Goal: Transaction & Acquisition: Purchase product/service

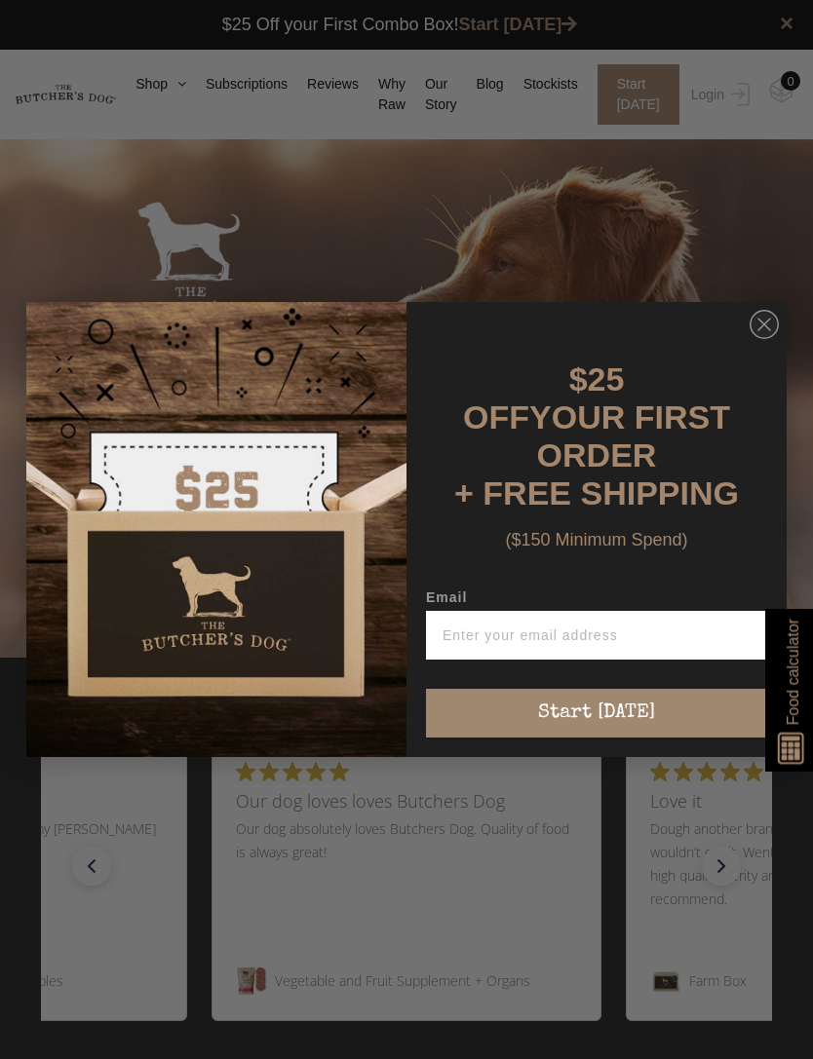
click at [765, 339] on circle "Close dialog" at bounding box center [764, 325] width 28 height 28
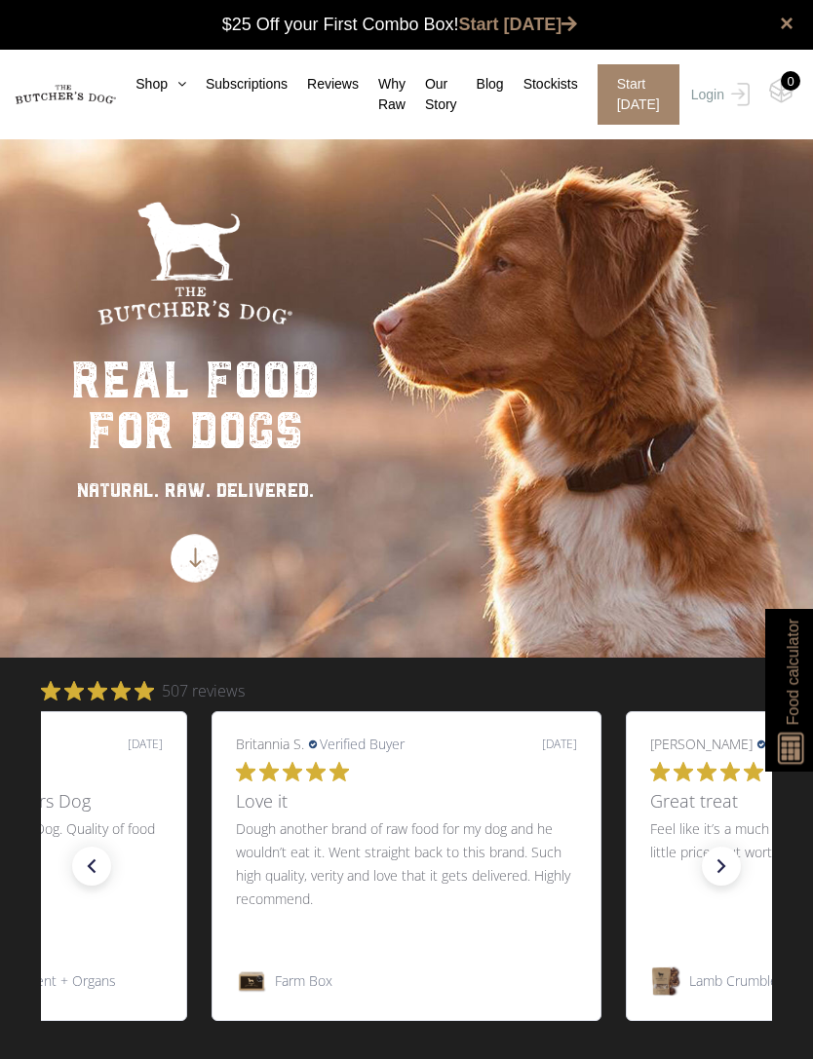
click at [155, 84] on link "Shop" at bounding box center [151, 84] width 70 height 20
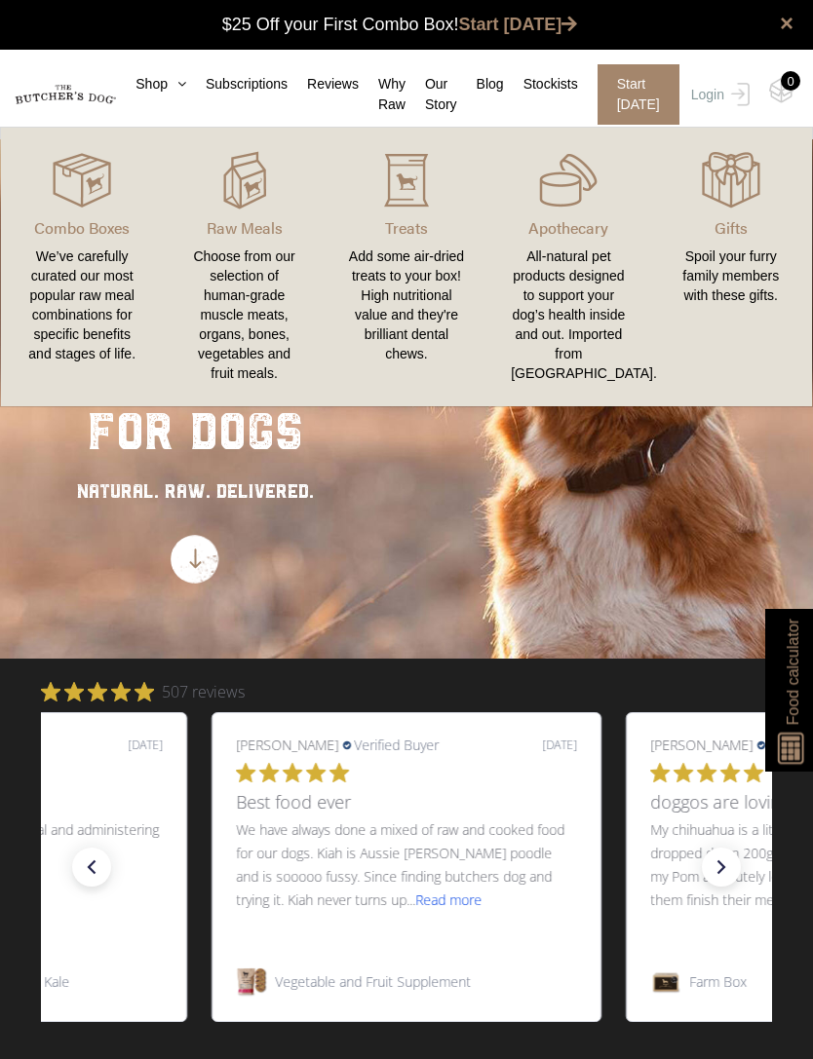
click at [0, 0] on img at bounding box center [0, 0] width 0 height 0
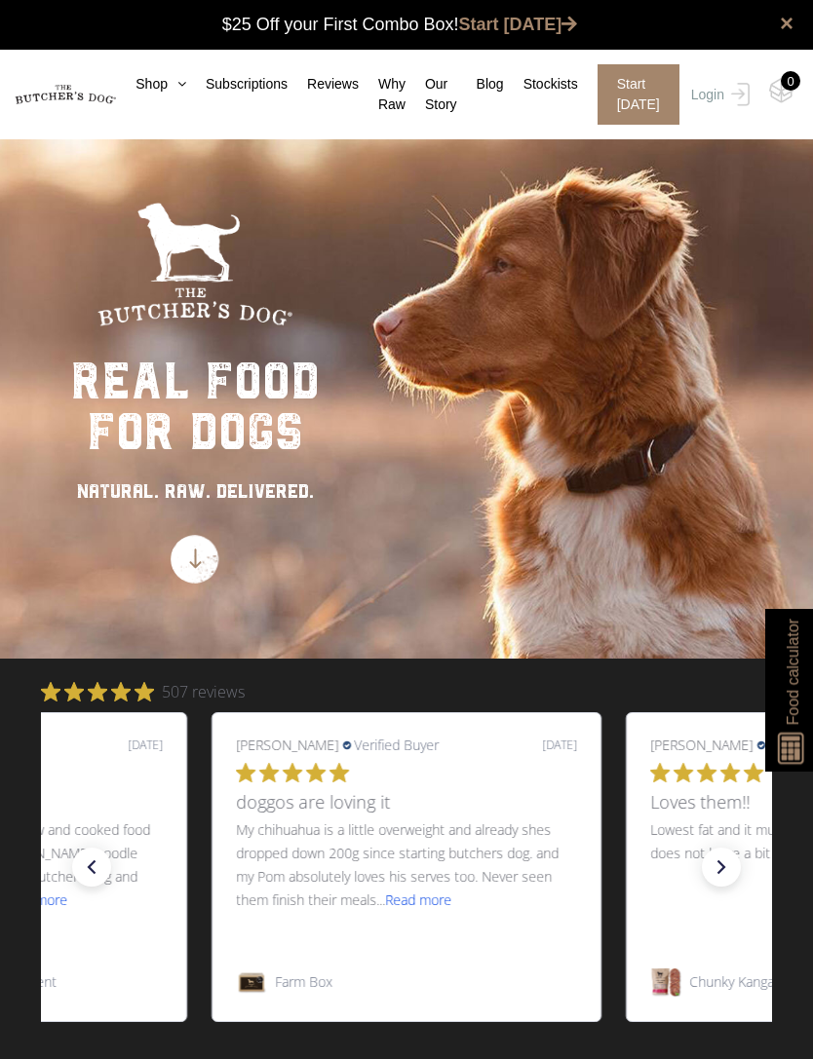
scroll to position [1, 0]
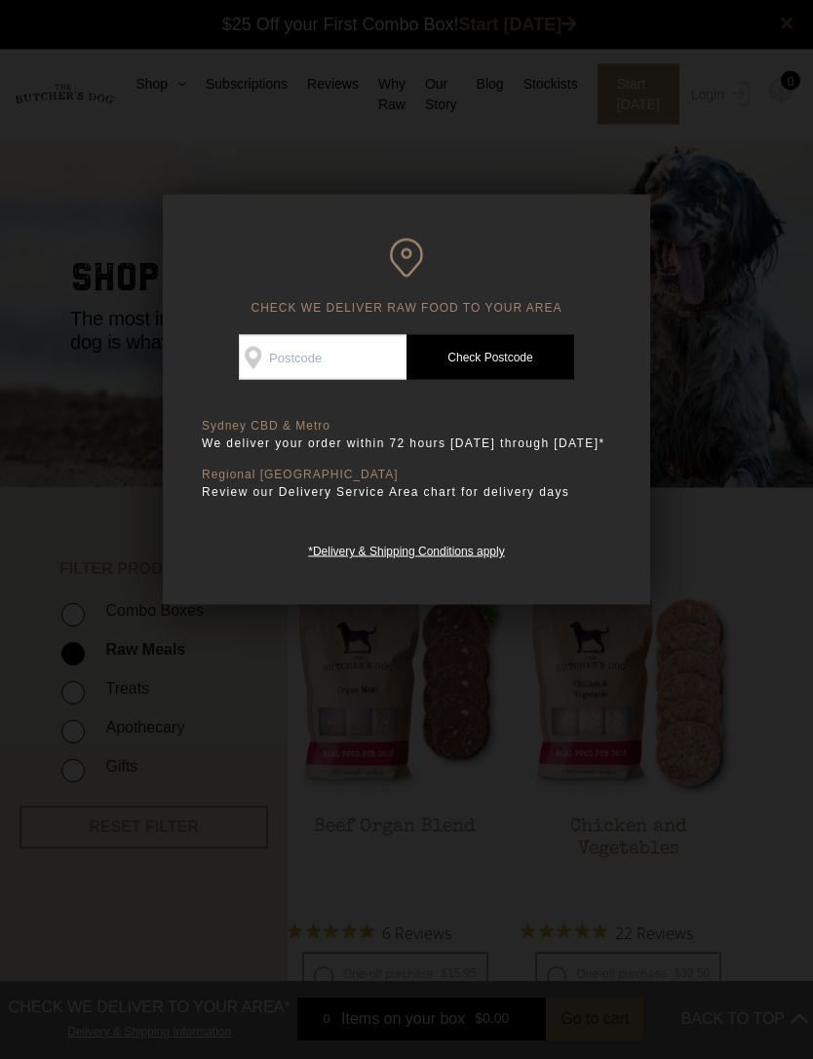
click at [293, 352] on input "Check Availability At" at bounding box center [323, 357] width 168 height 45
type input "2101"
click at [506, 355] on link "Check Postcode" at bounding box center [490, 357] width 168 height 45
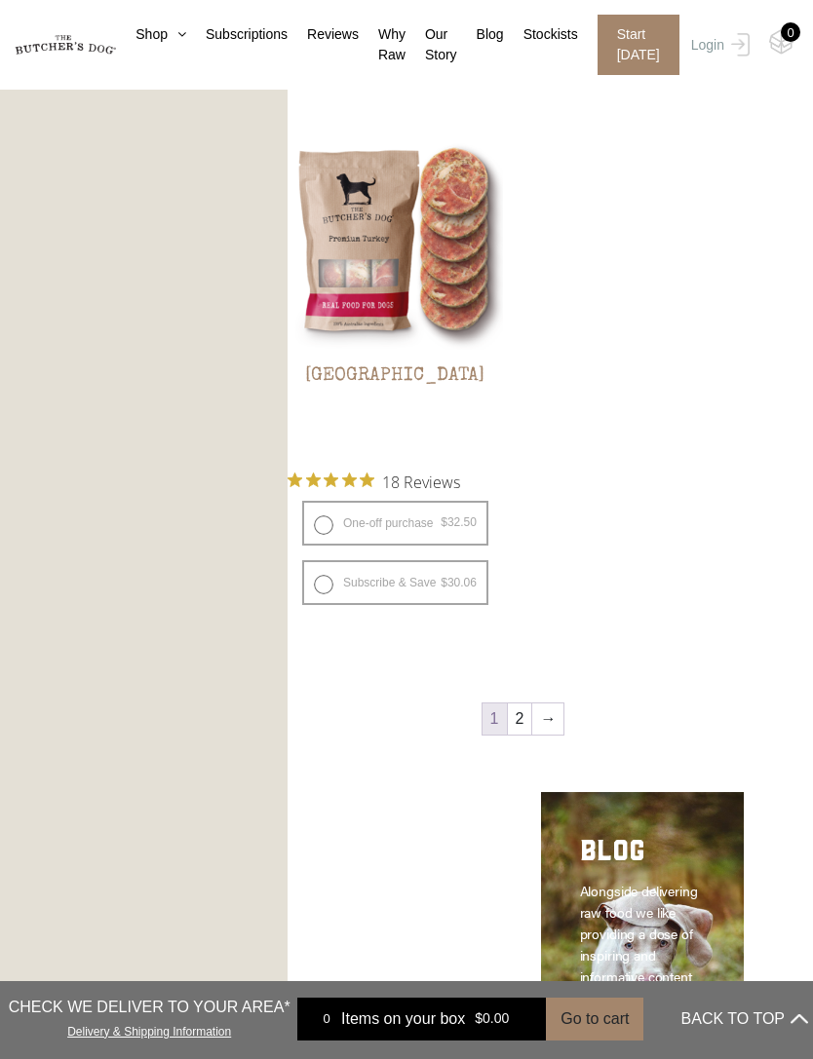
scroll to position [4310, 0]
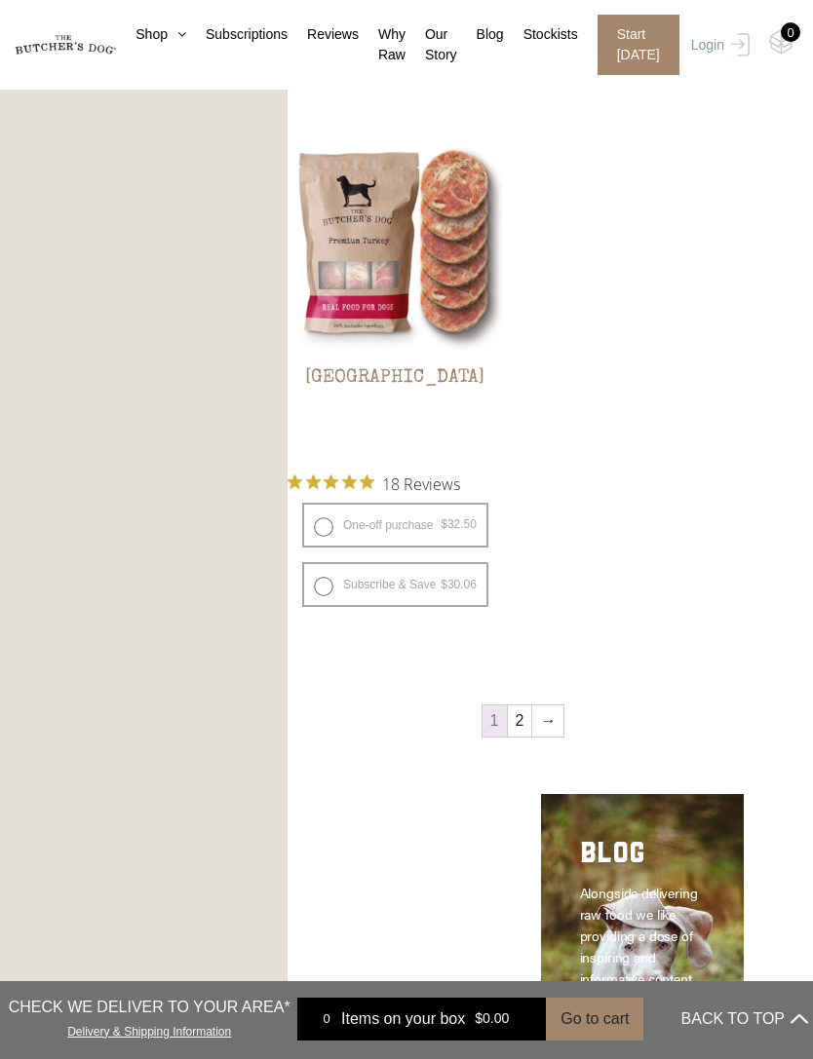
click at [520, 716] on link "2" at bounding box center [520, 721] width 24 height 31
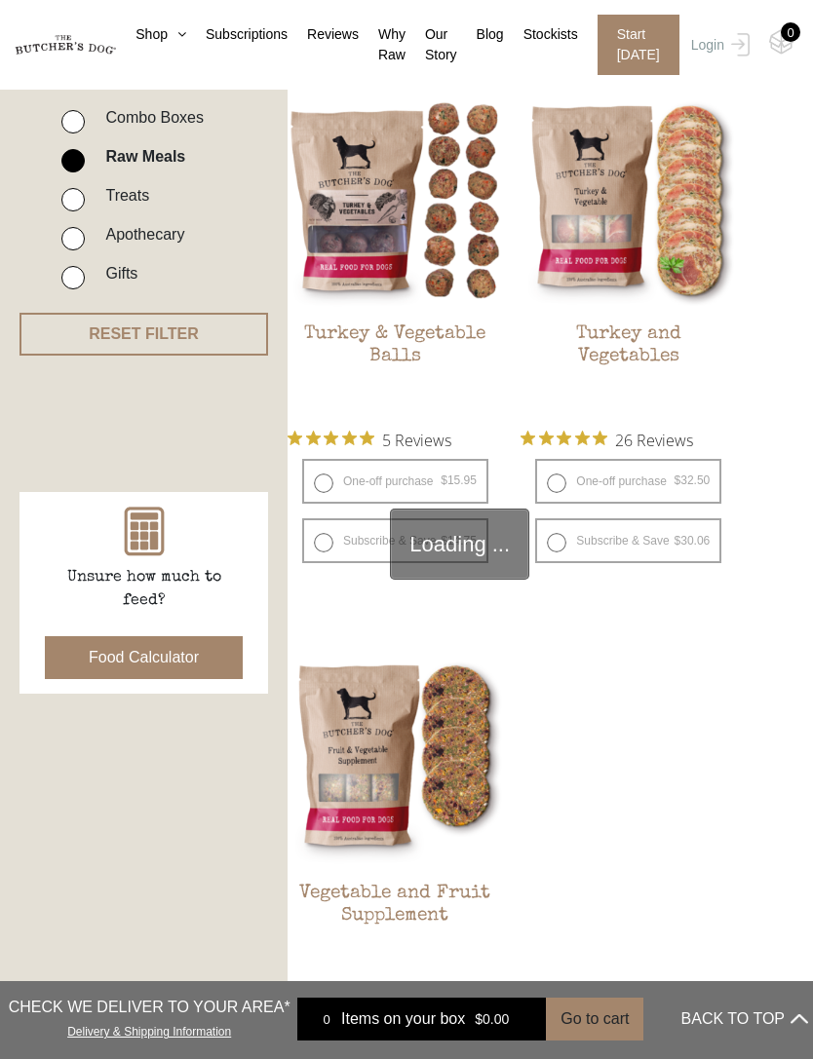
scroll to position [440, 0]
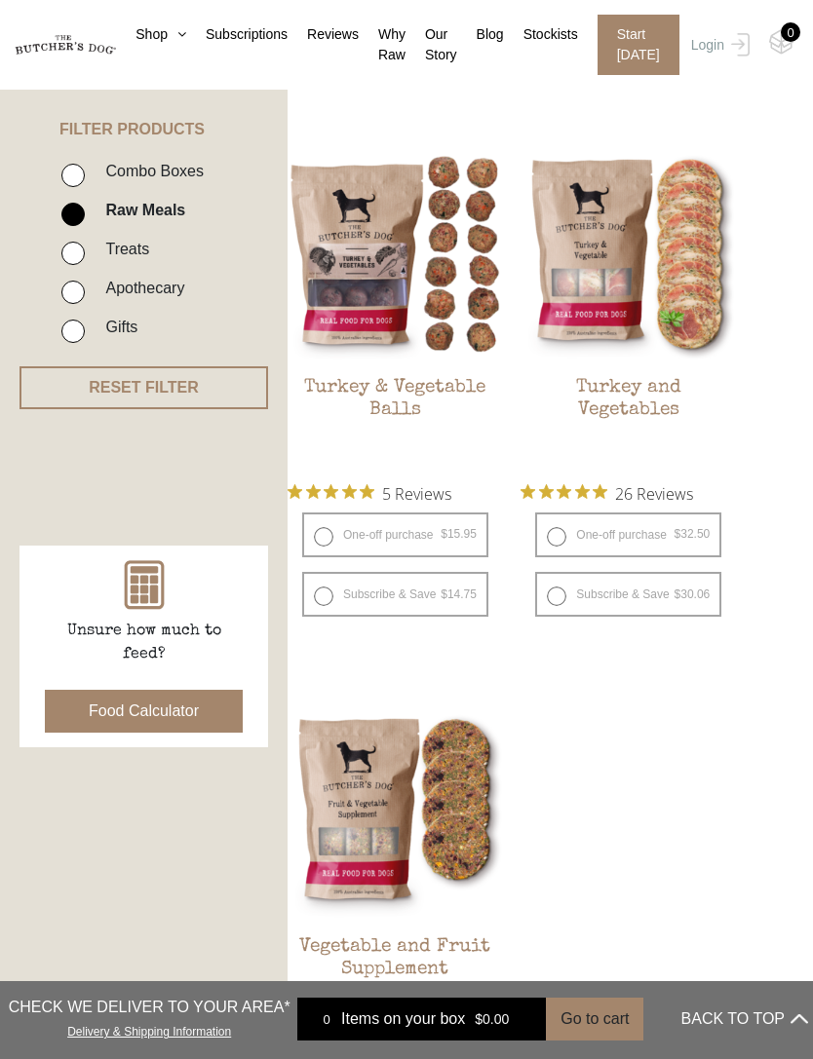
click at [122, 35] on link "Shop" at bounding box center [151, 34] width 70 height 20
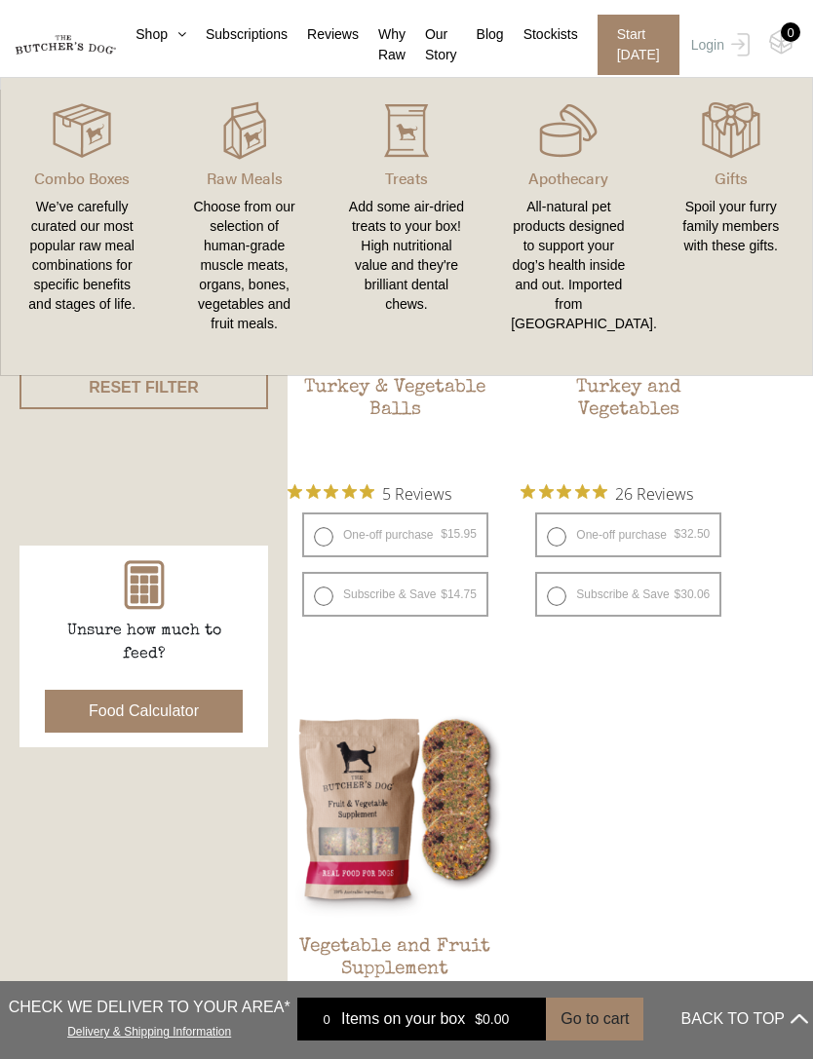
click at [158, 40] on link "Shop" at bounding box center [151, 34] width 70 height 20
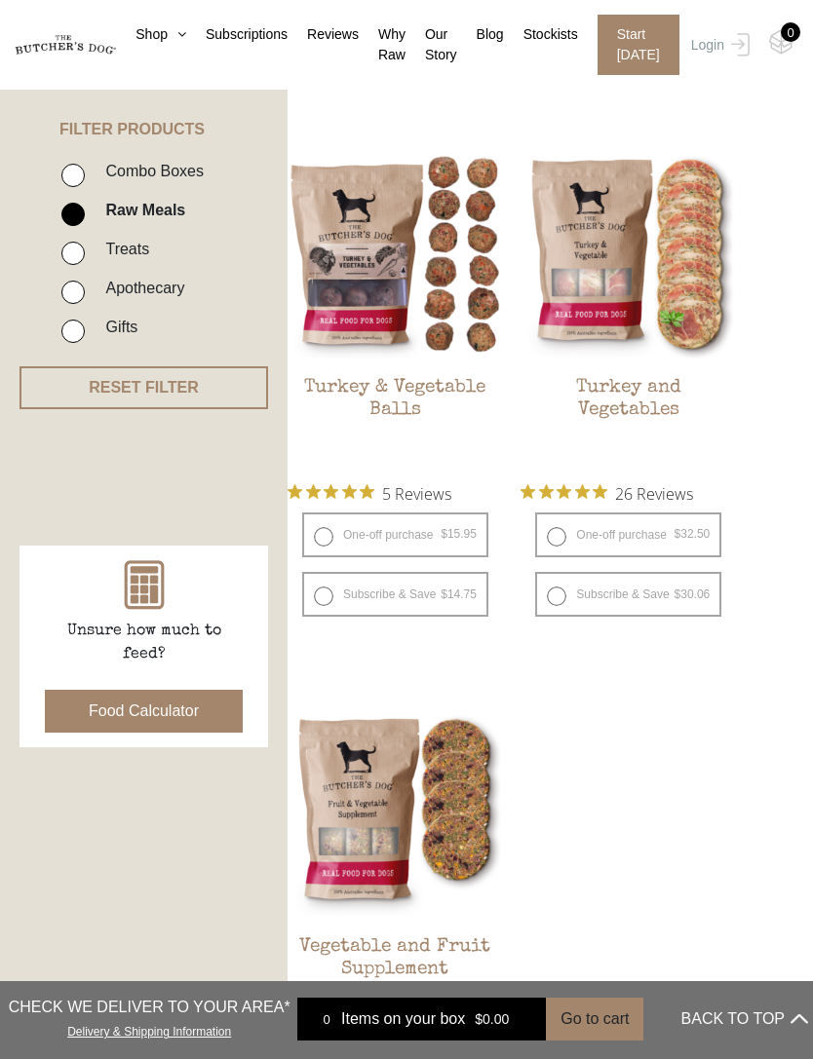
click at [147, 35] on link "Shop" at bounding box center [151, 34] width 70 height 20
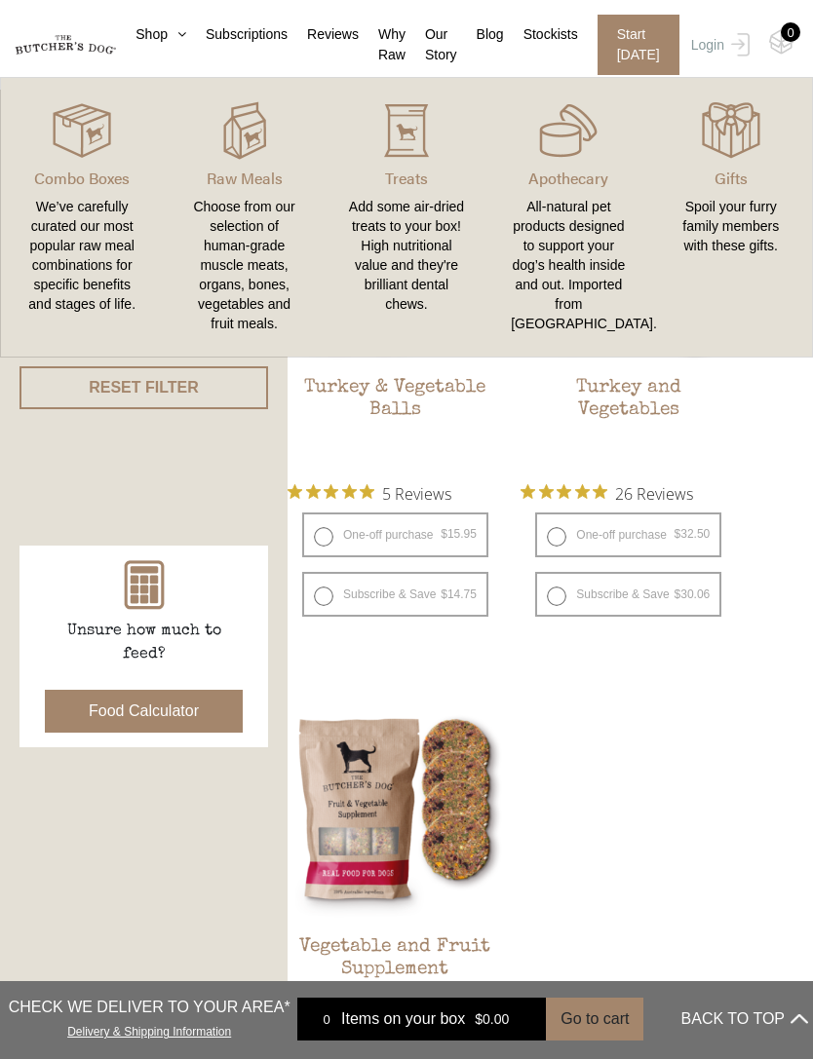
click at [165, 44] on link "Shop" at bounding box center [151, 34] width 70 height 20
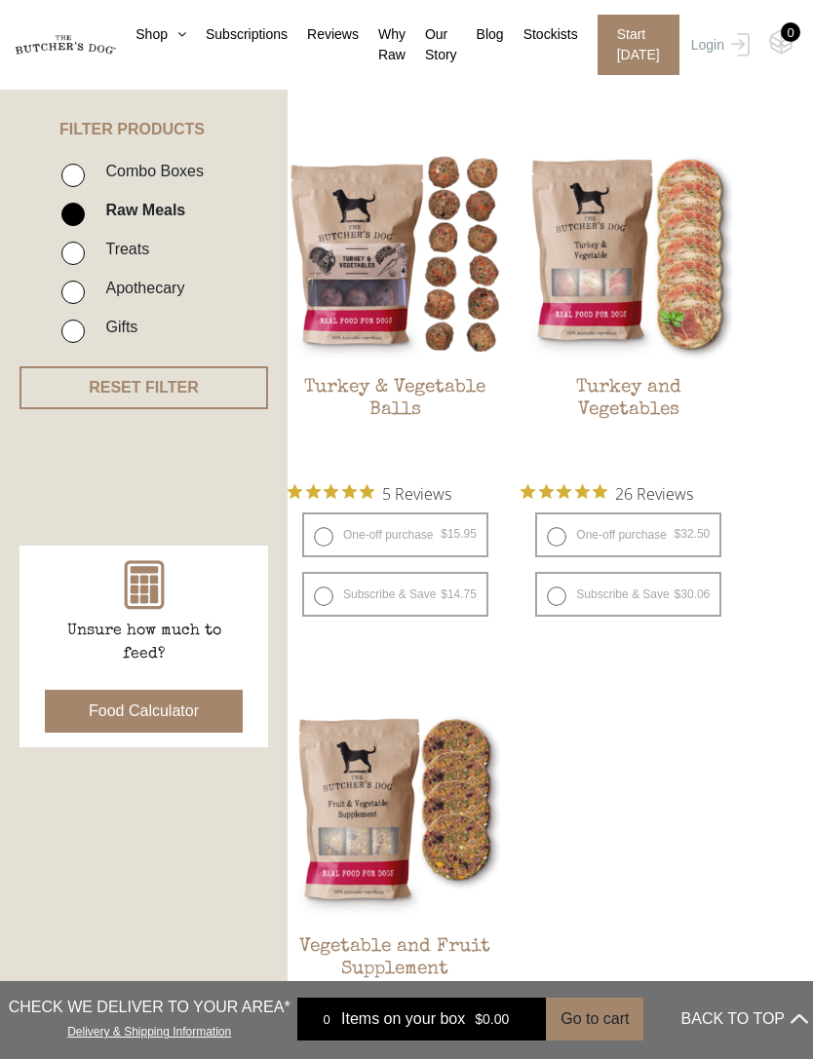
click at [66, 35] on img at bounding box center [65, 45] width 101 height 20
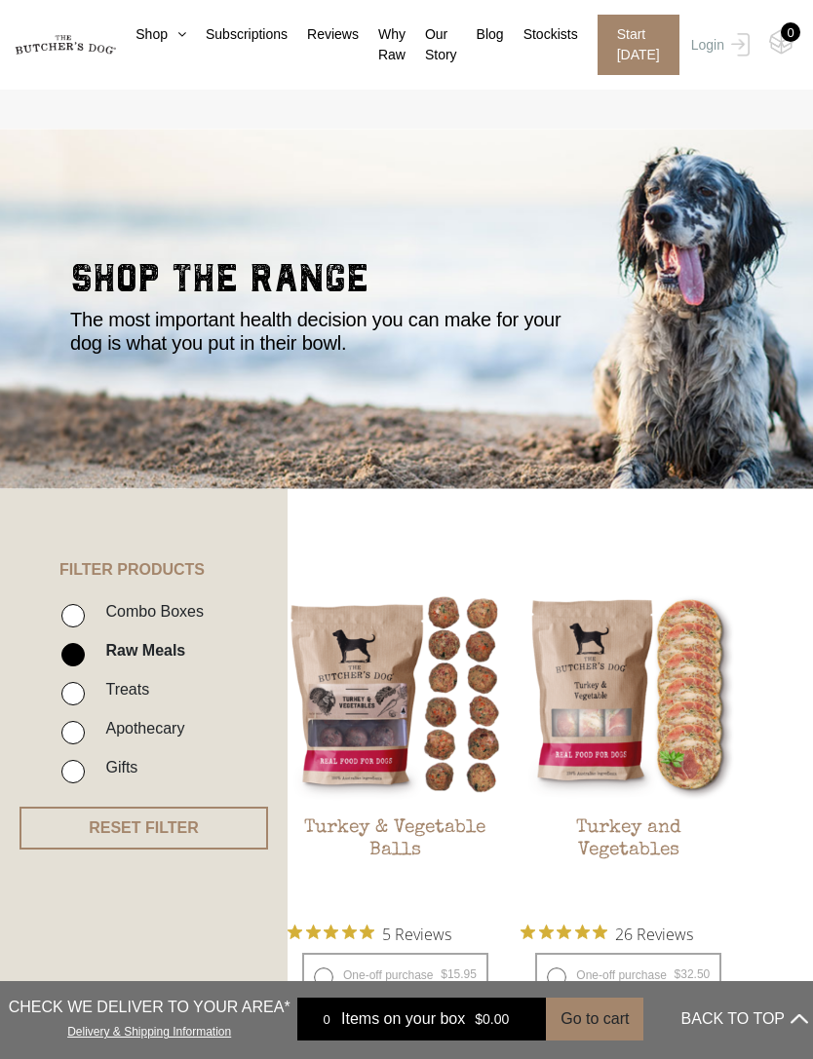
scroll to position [503, 0]
